Goal: Task Accomplishment & Management: Manage account settings

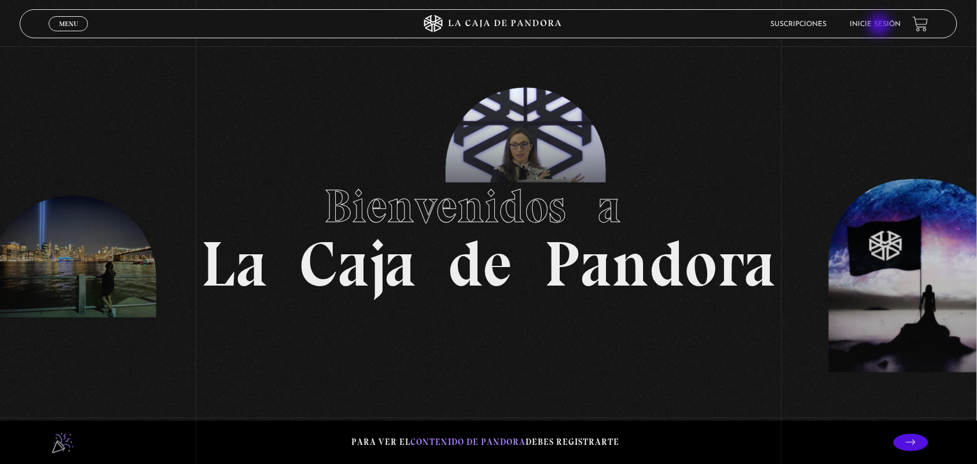
click at [881, 26] on link "Inicie sesión" at bounding box center [875, 24] width 51 height 7
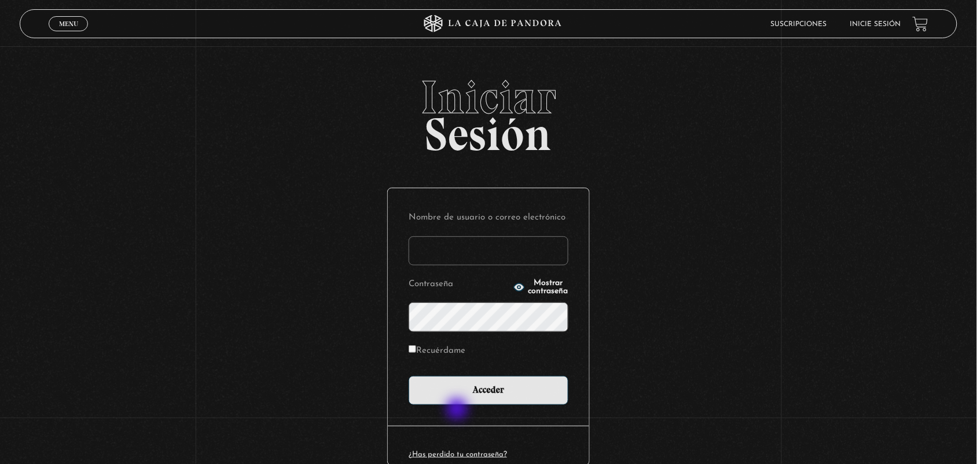
type input "ANGE-LU"
click at [458, 410] on div "Nombre de usuario o correo electrónico ANGE-LU Contraseña Mostrar contraseña Re…" at bounding box center [488, 306] width 201 height 237
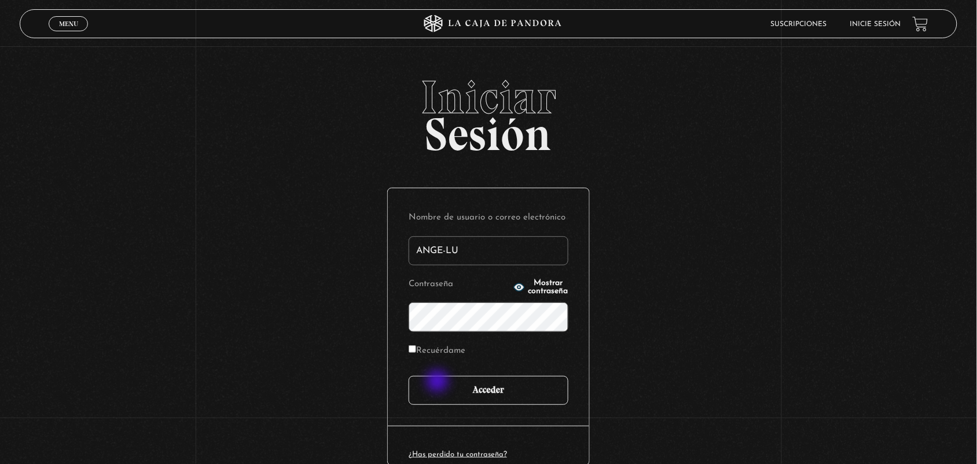
click at [439, 383] on input "Acceder" at bounding box center [489, 390] width 160 height 29
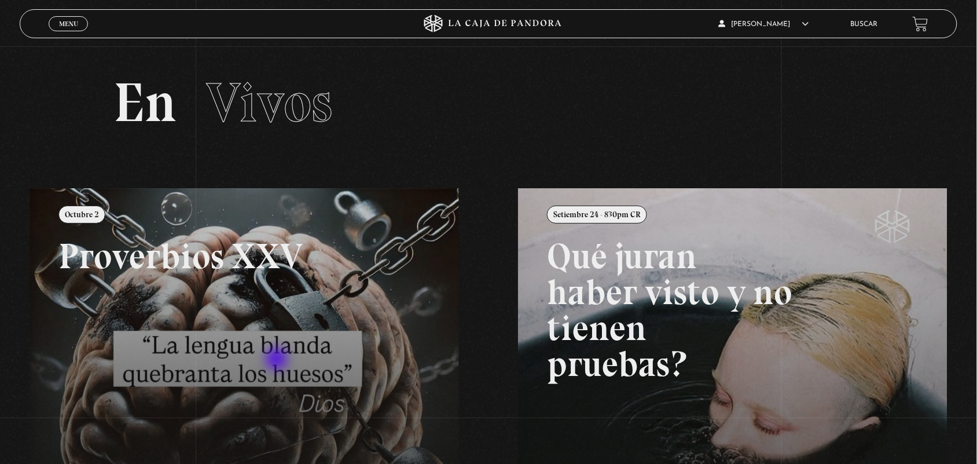
click at [278, 361] on link at bounding box center [518, 420] width 977 height 464
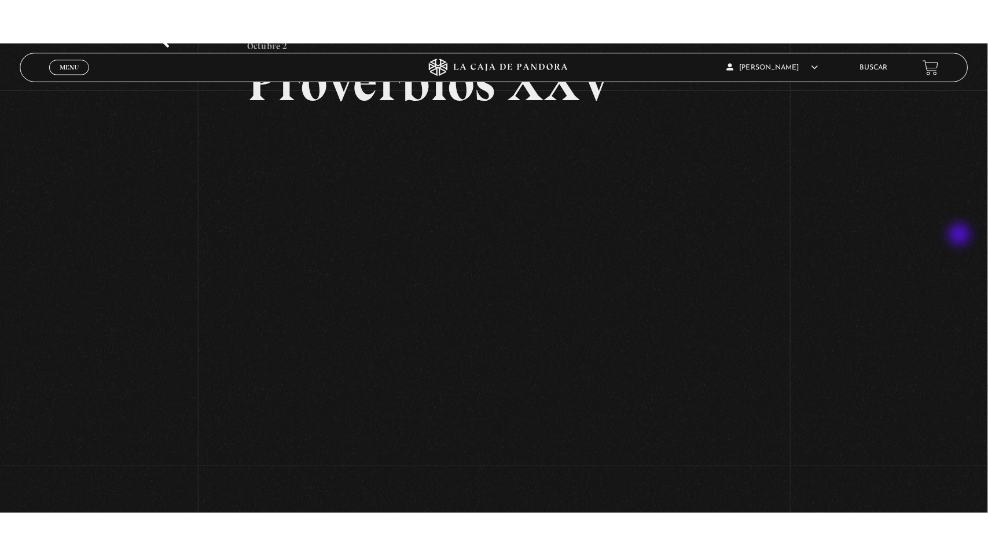
scroll to position [105, 0]
